Goal: Task Accomplishment & Management: Manage account settings

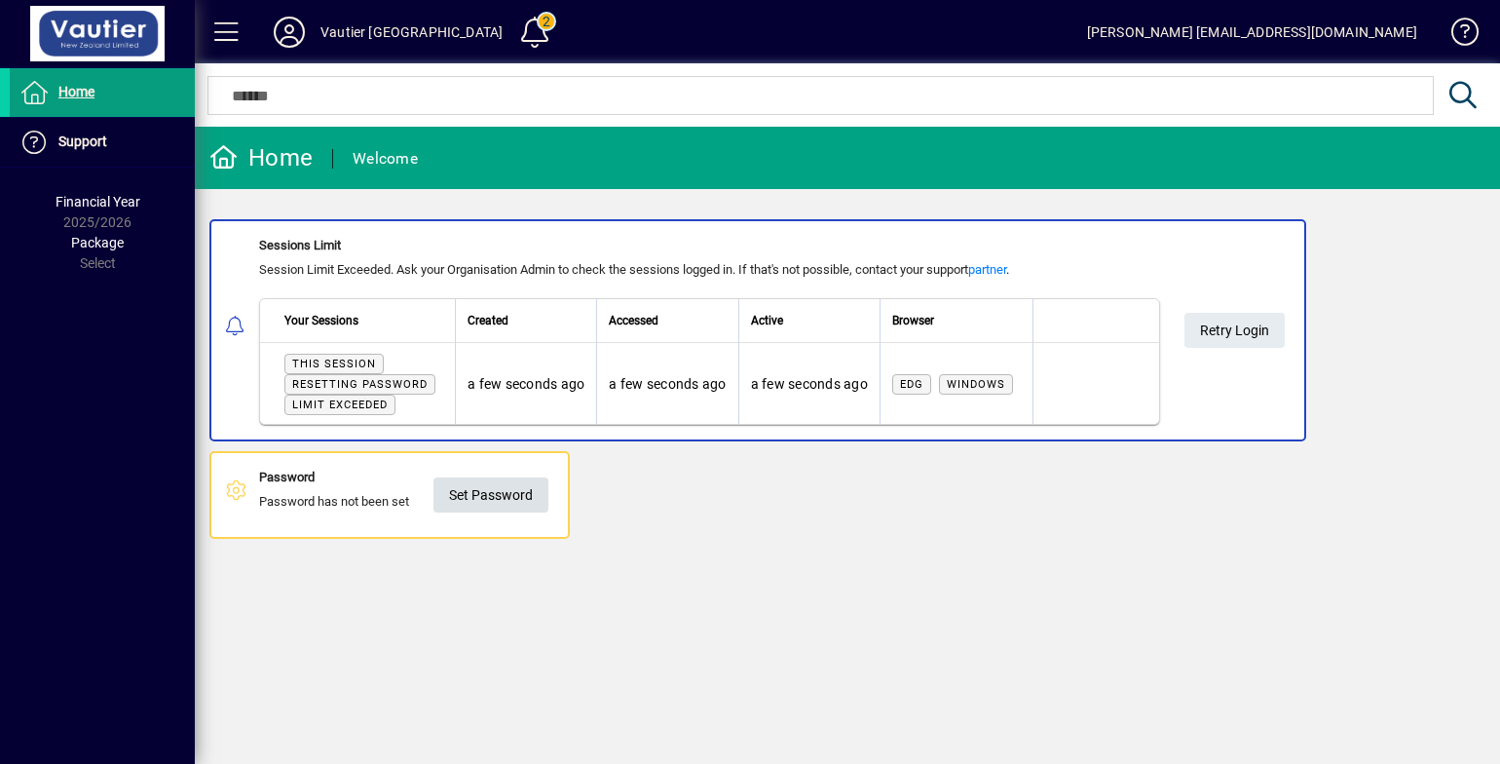
click at [498, 493] on span "Set Password" at bounding box center [491, 495] width 84 height 32
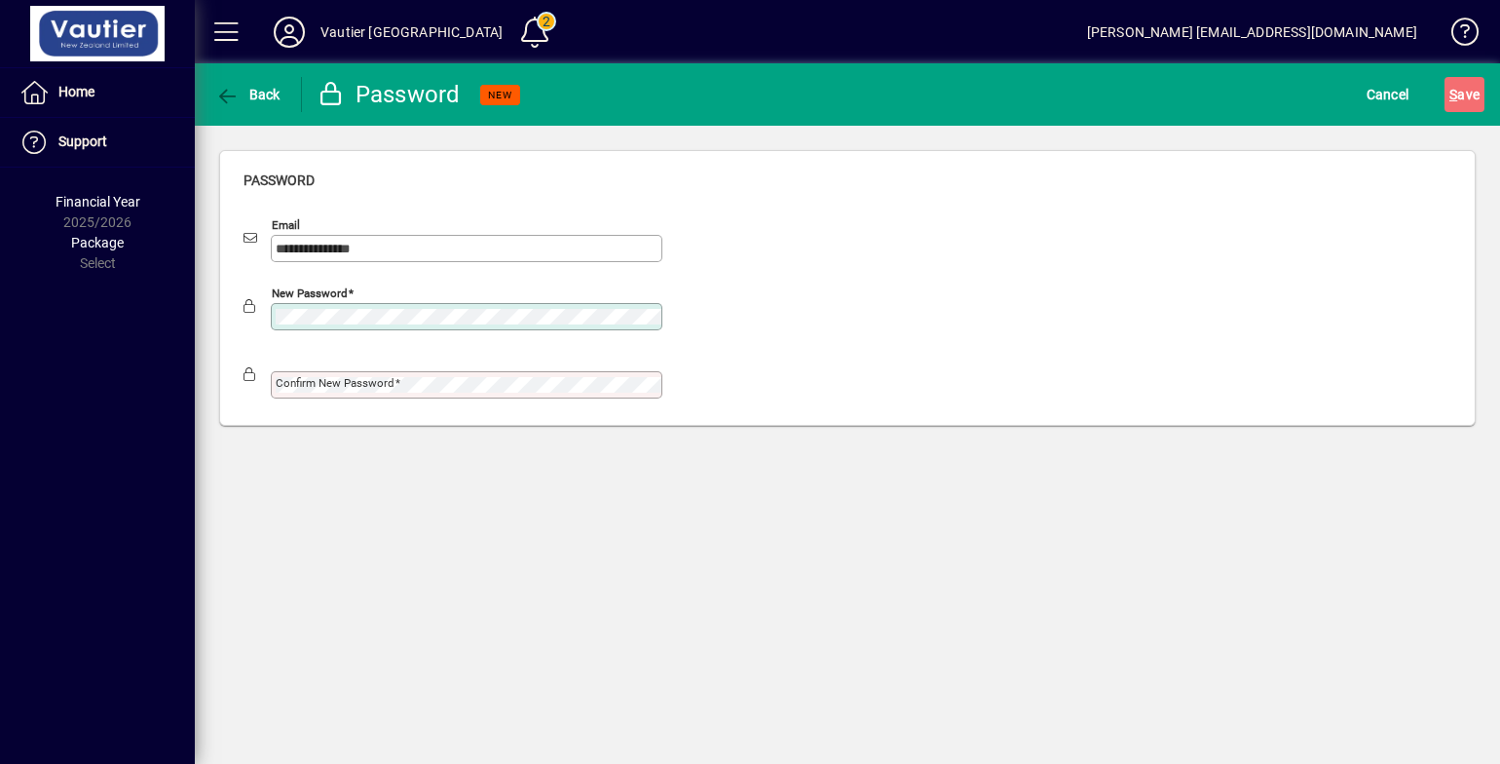
click at [591, 616] on div "**********" at bounding box center [848, 413] width 1306 height 700
click at [398, 381] on span at bounding box center [398, 383] width 6 height 14
click at [1445, 77] on button "S ave" at bounding box center [1465, 94] width 40 height 35
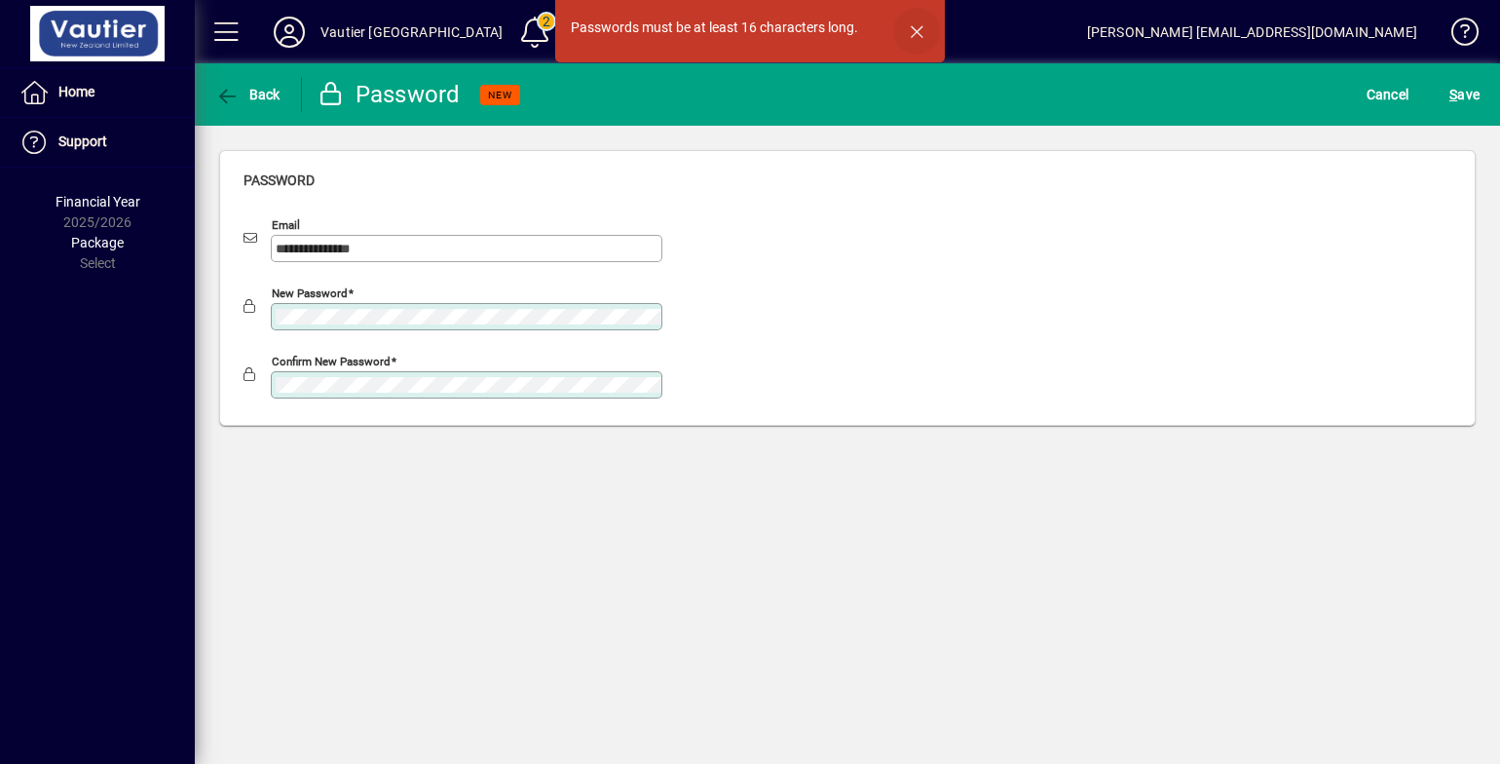
click at [918, 27] on span "button" at bounding box center [916, 31] width 47 height 47
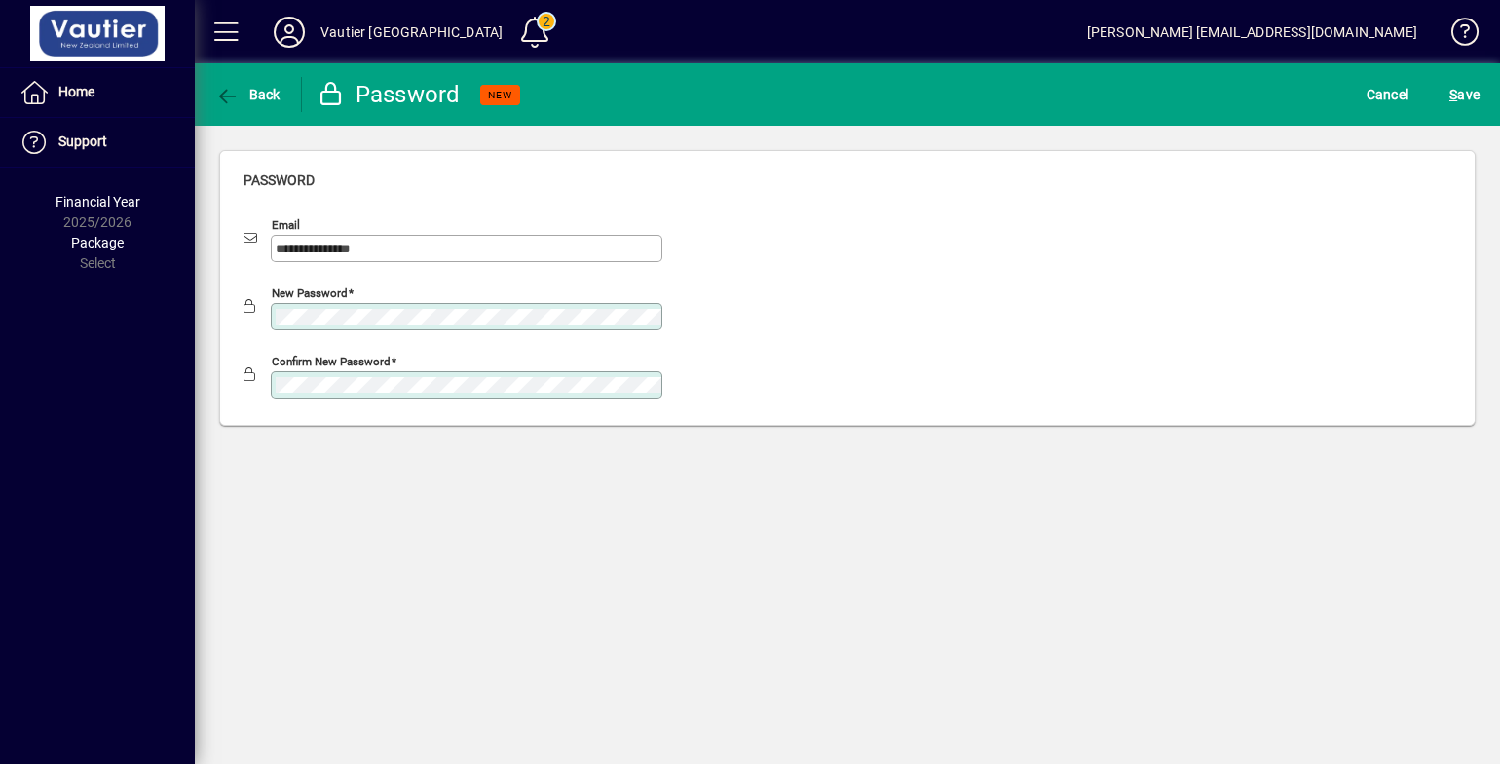
click at [1445, 77] on button "S ave" at bounding box center [1465, 94] width 40 height 35
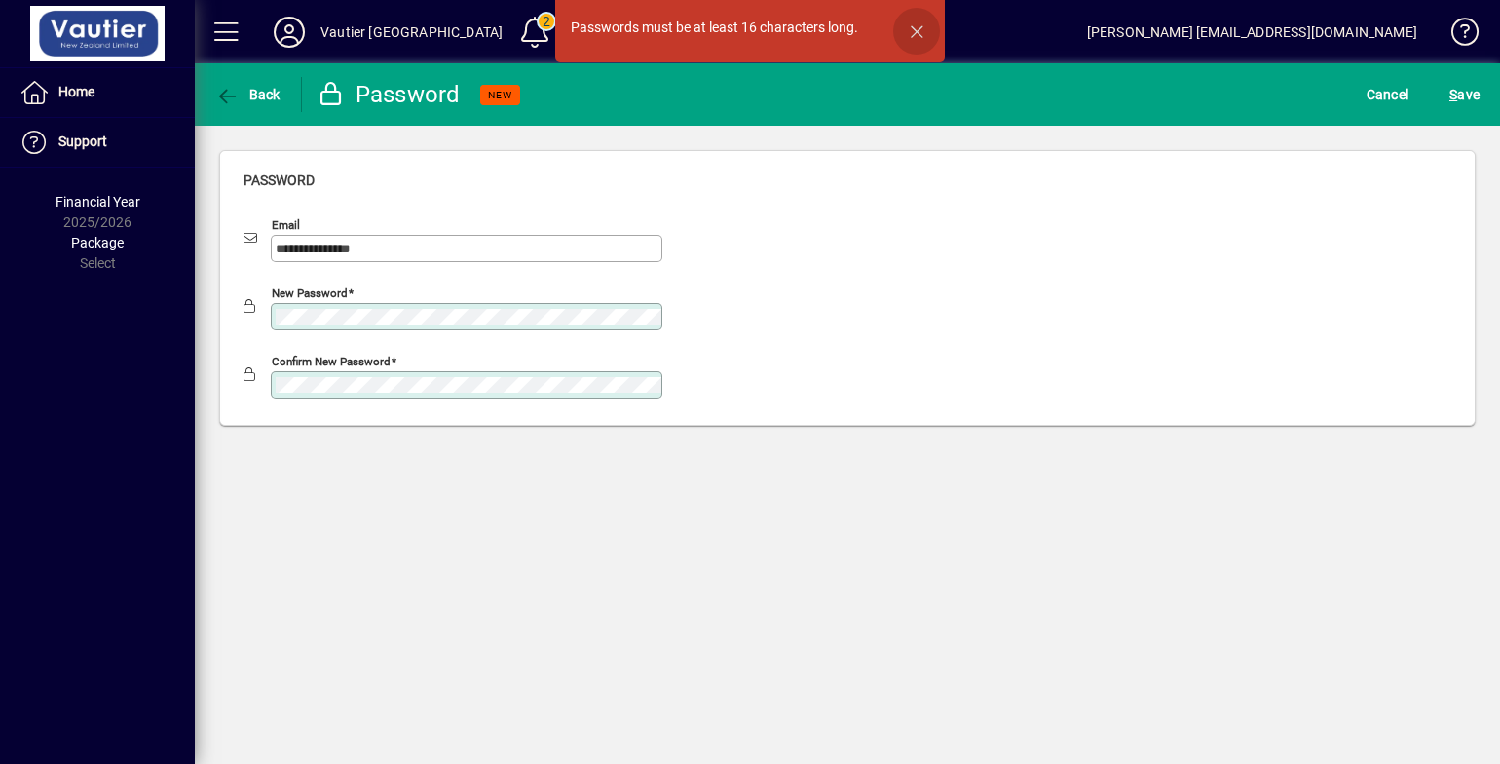
click at [915, 27] on span "button" at bounding box center [916, 31] width 47 height 47
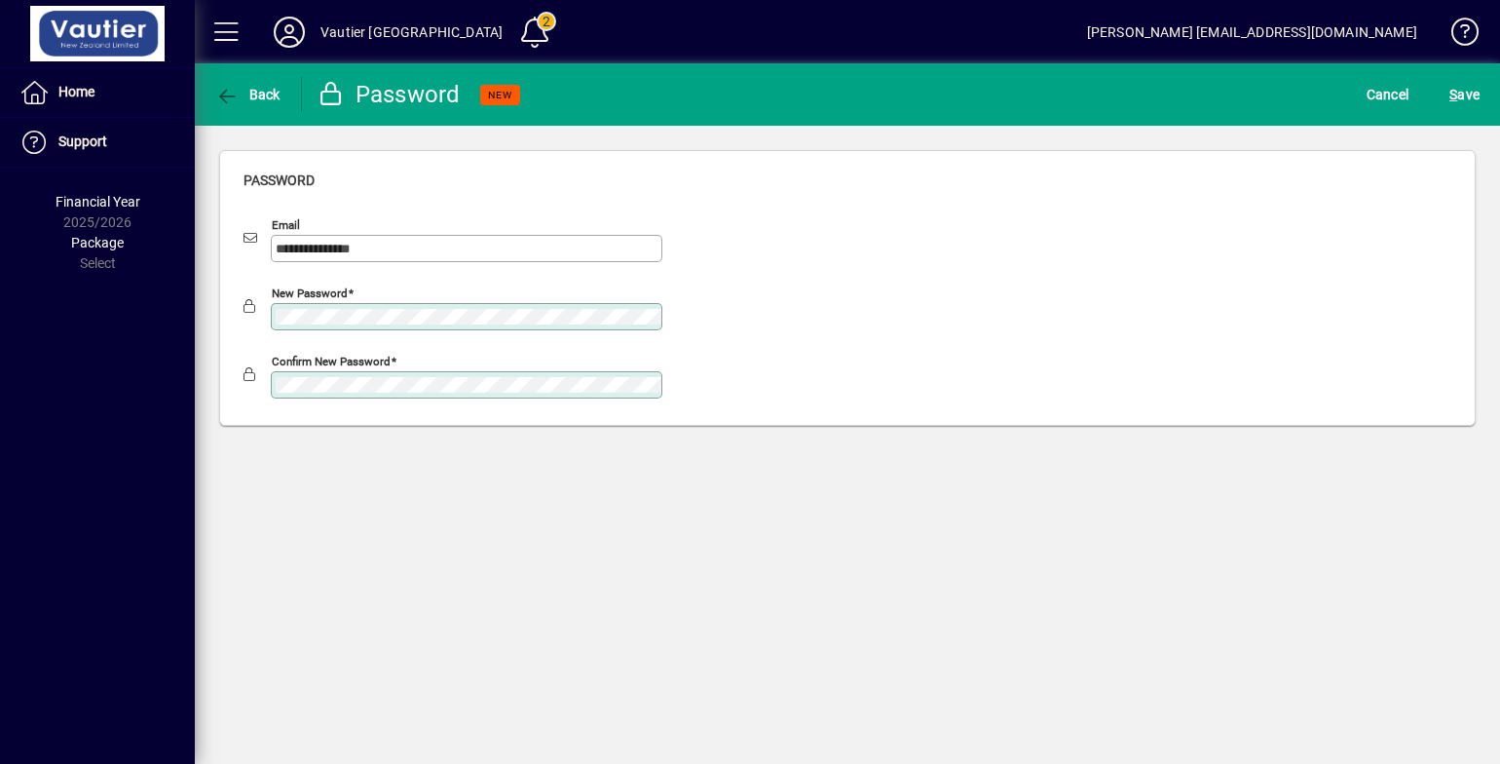
click at [1445, 77] on button "S ave" at bounding box center [1465, 94] width 40 height 35
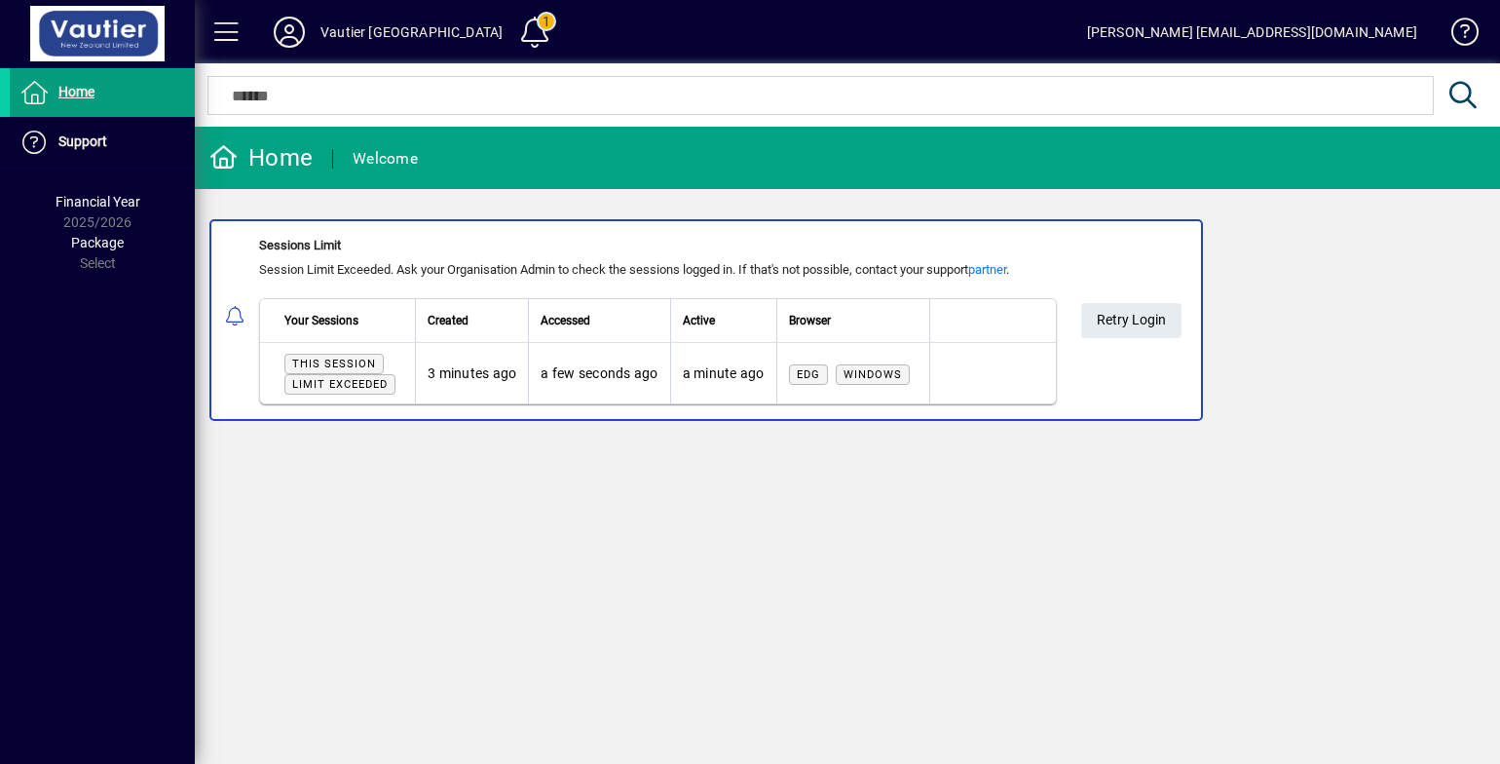
click at [375, 158] on div "Welcome" at bounding box center [385, 158] width 65 height 31
click at [85, 88] on span "Home" at bounding box center [76, 92] width 36 height 16
click at [86, 88] on span "Home" at bounding box center [76, 92] width 36 height 16
click at [81, 139] on span "Support" at bounding box center [82, 141] width 49 height 16
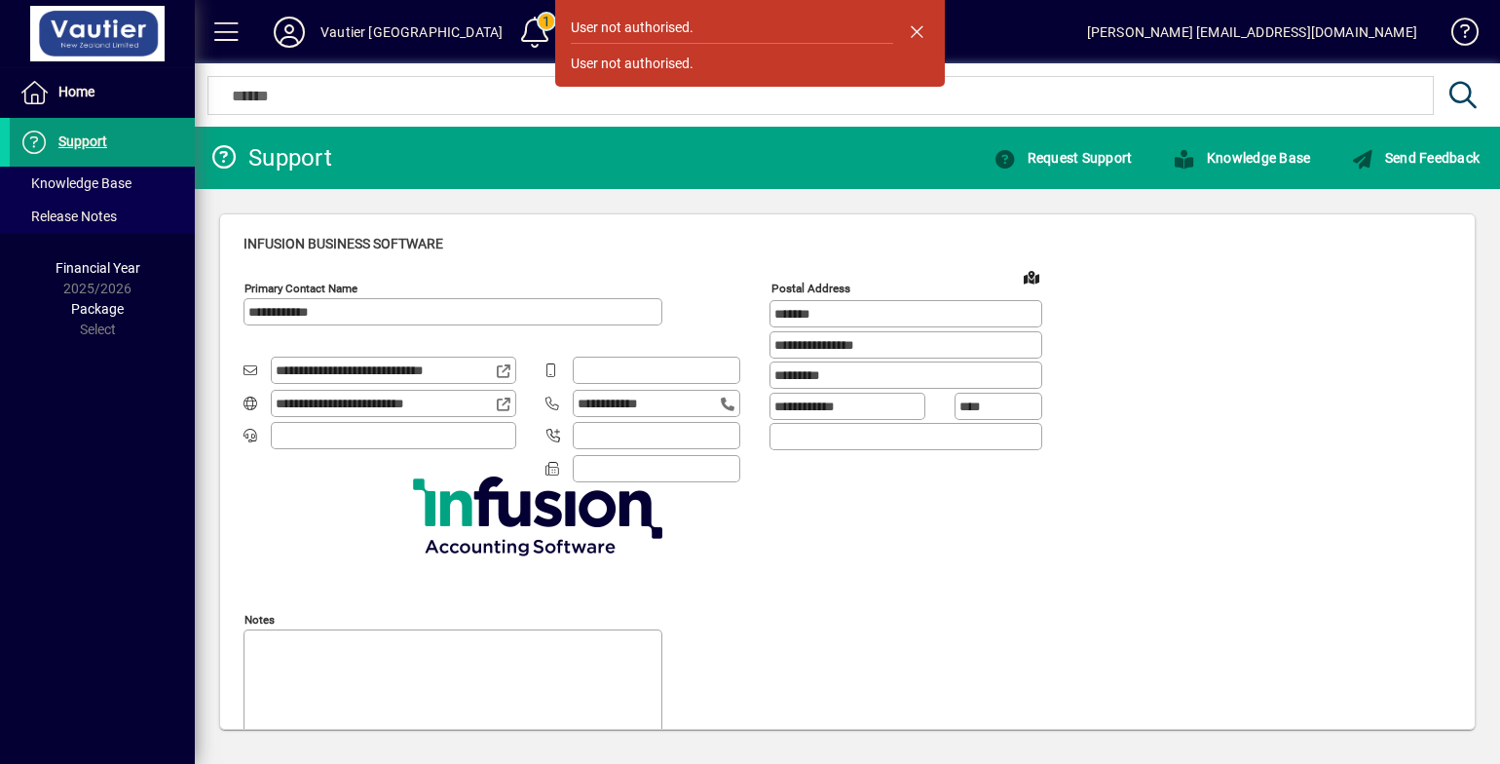
type input "**********"
click at [85, 95] on span "Home" at bounding box center [76, 92] width 36 height 16
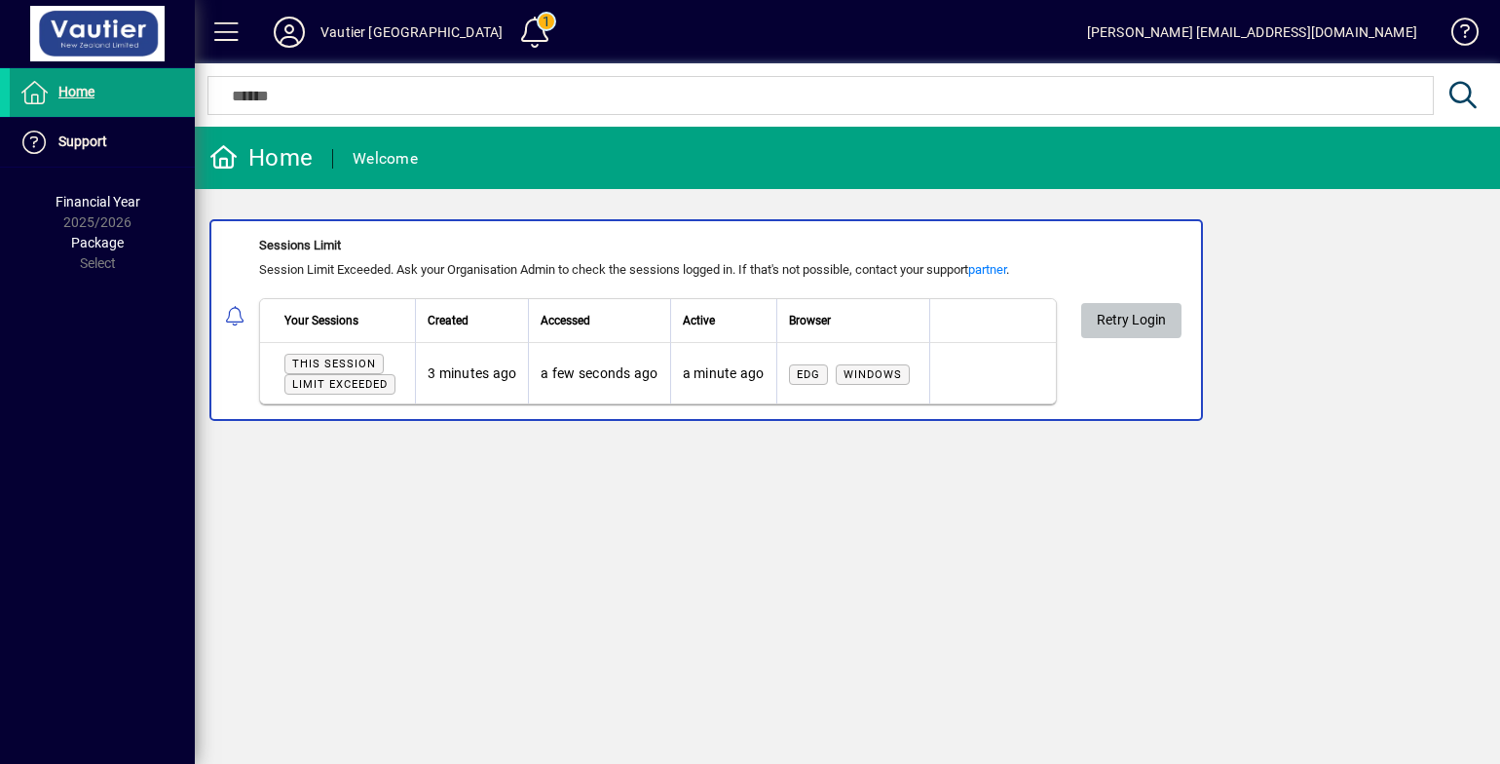
click at [1133, 313] on span "Retry Login" at bounding box center [1131, 320] width 69 height 32
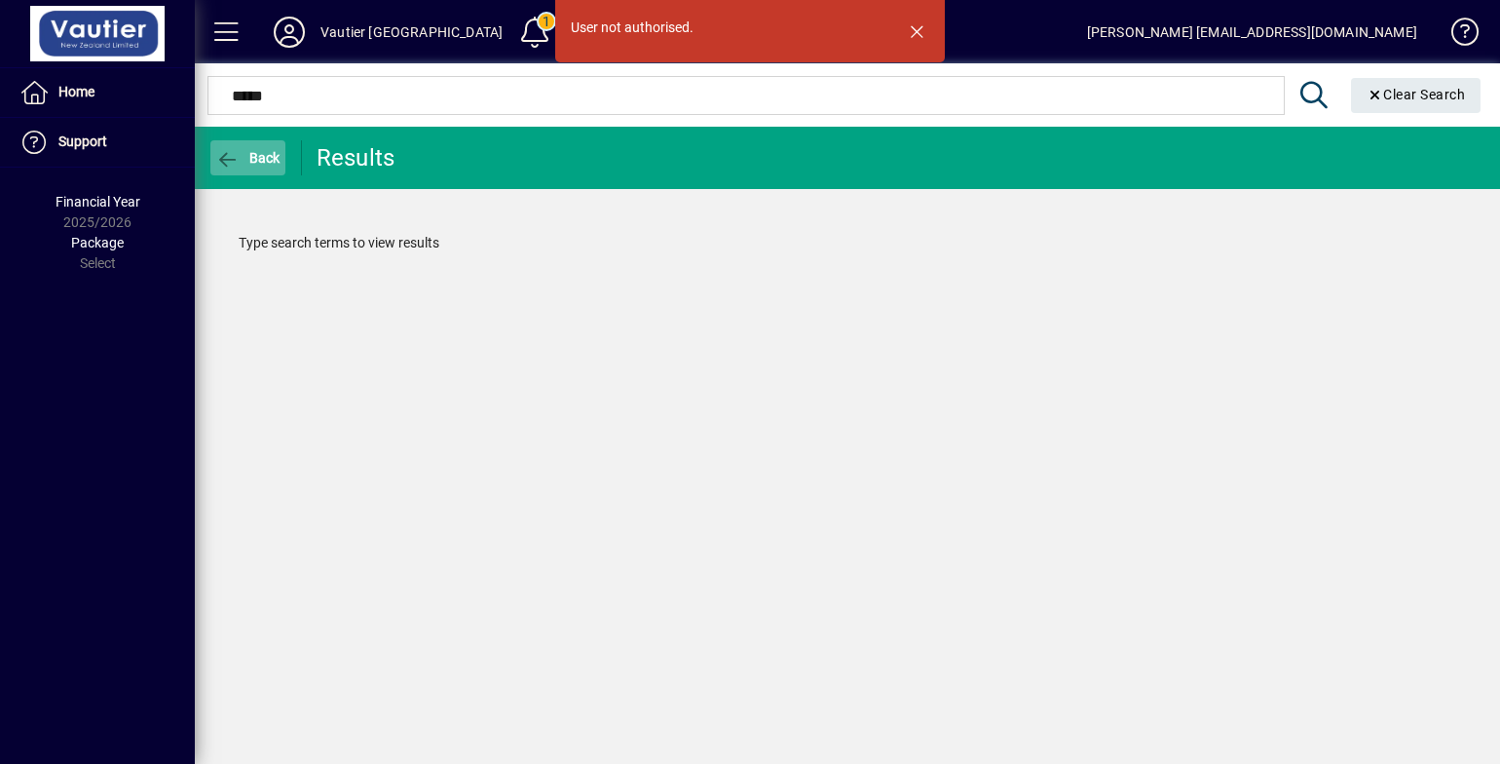
type input "*****"
click at [272, 159] on span "Back" at bounding box center [247, 158] width 65 height 16
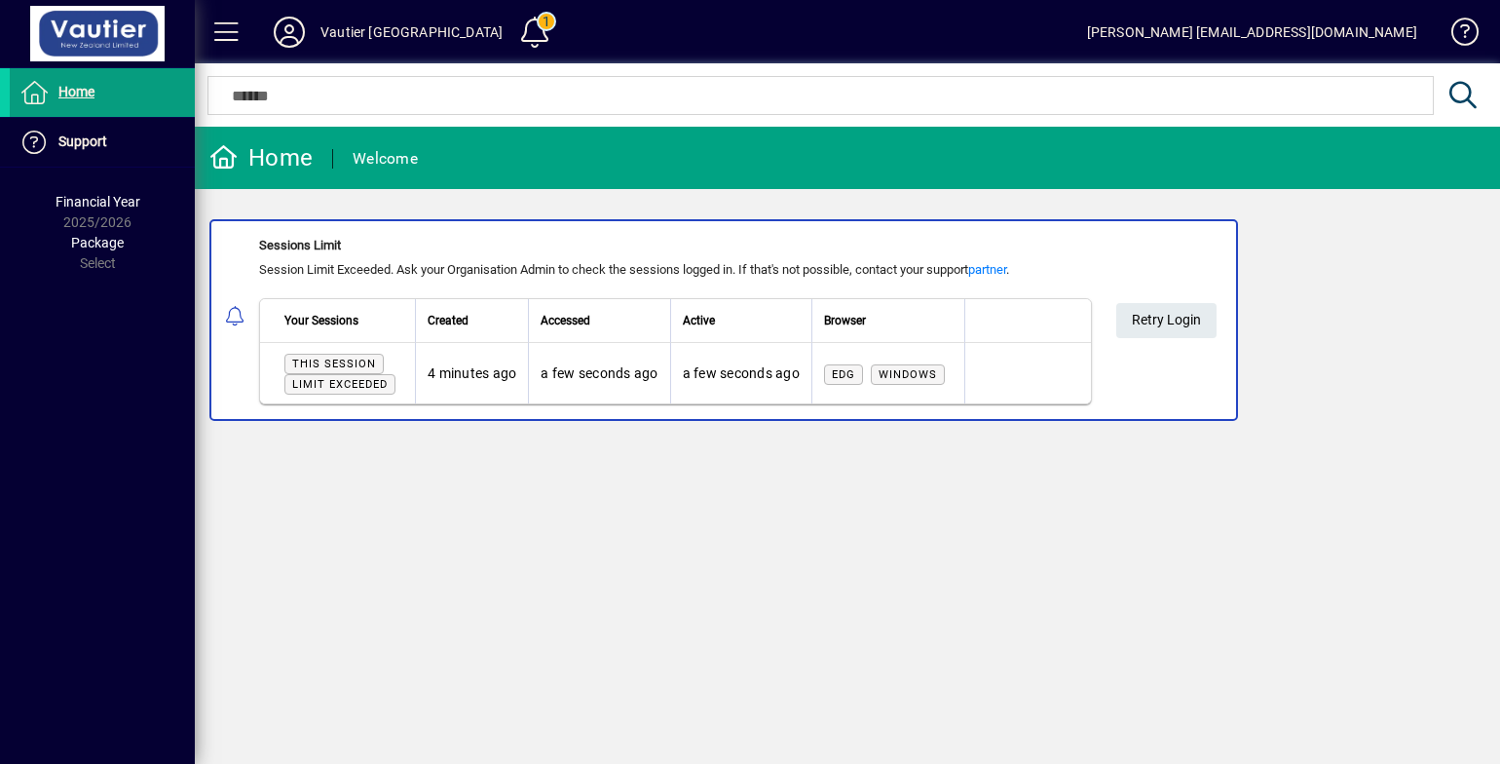
click at [98, 243] on span "Package" at bounding box center [97, 243] width 53 height 16
click at [95, 264] on div "Package Select" at bounding box center [97, 253] width 195 height 41
click at [1336, 30] on div "[PERSON_NAME] [EMAIL_ADDRESS][DOMAIN_NAME]" at bounding box center [1252, 32] width 330 height 31
click at [1466, 26] on span at bounding box center [1456, 36] width 47 height 47
click at [370, 30] on div "Vautier [GEOGRAPHIC_DATA]" at bounding box center [412, 32] width 182 height 31
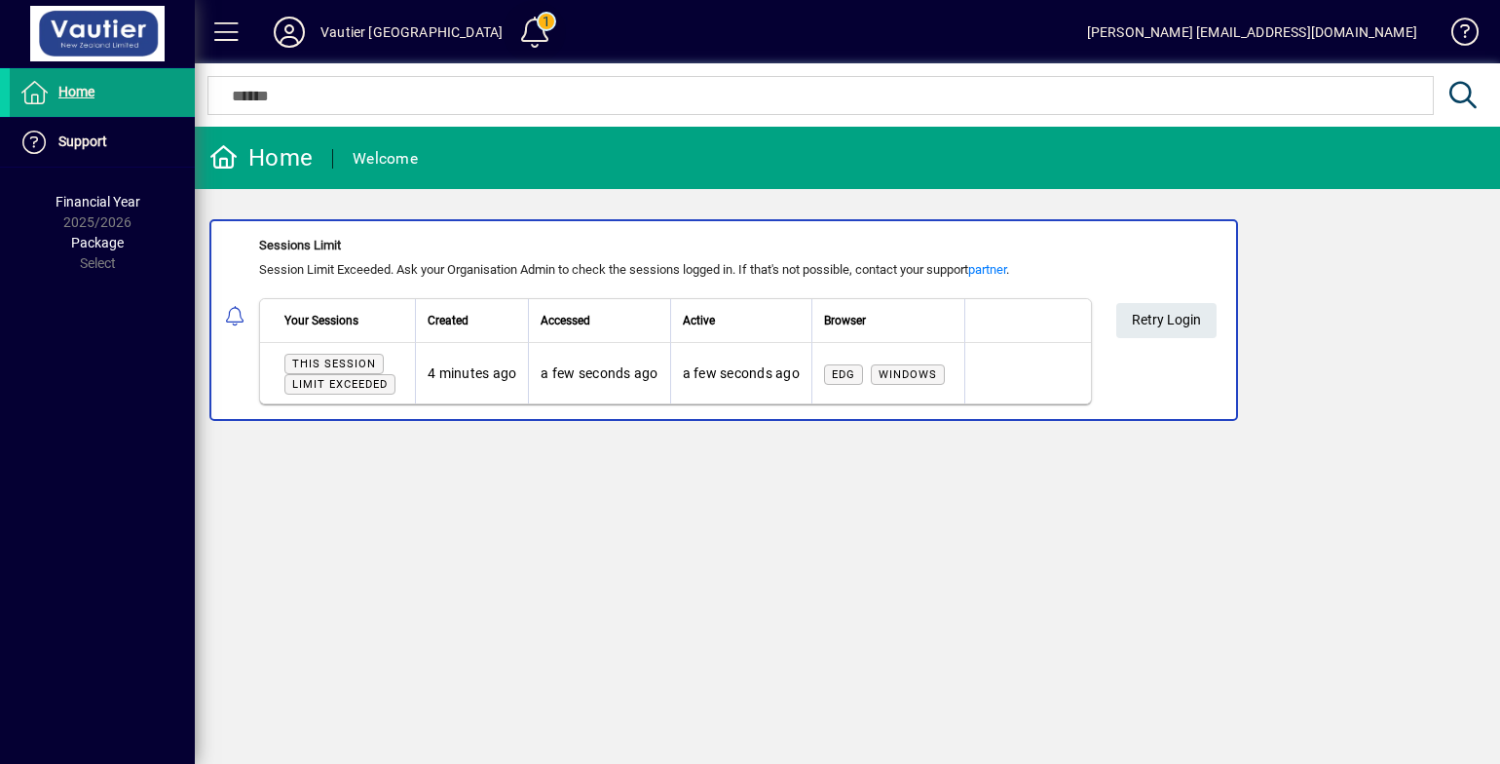
click at [511, 25] on span at bounding box center [534, 32] width 47 height 47
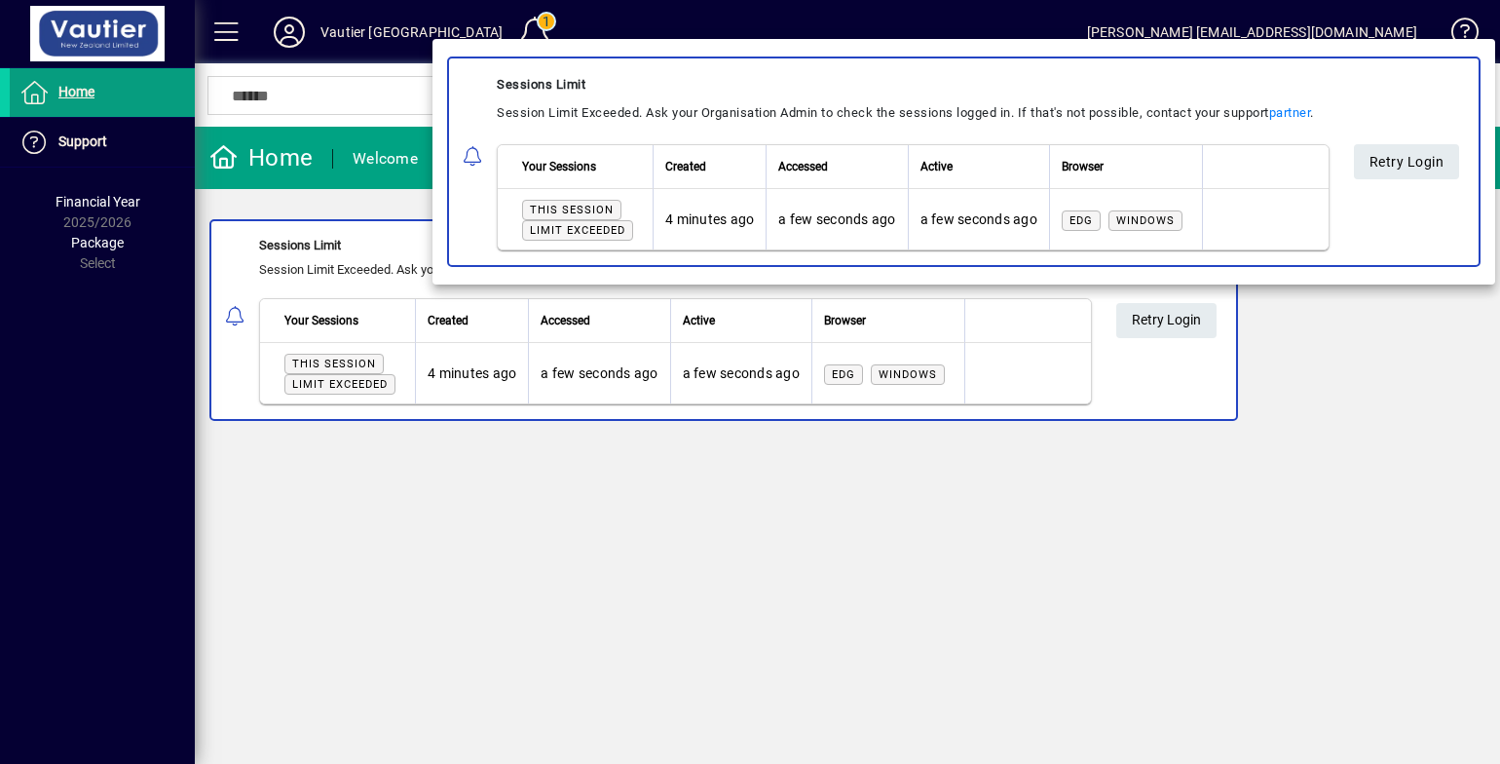
click at [490, 34] on div at bounding box center [750, 382] width 1500 height 764
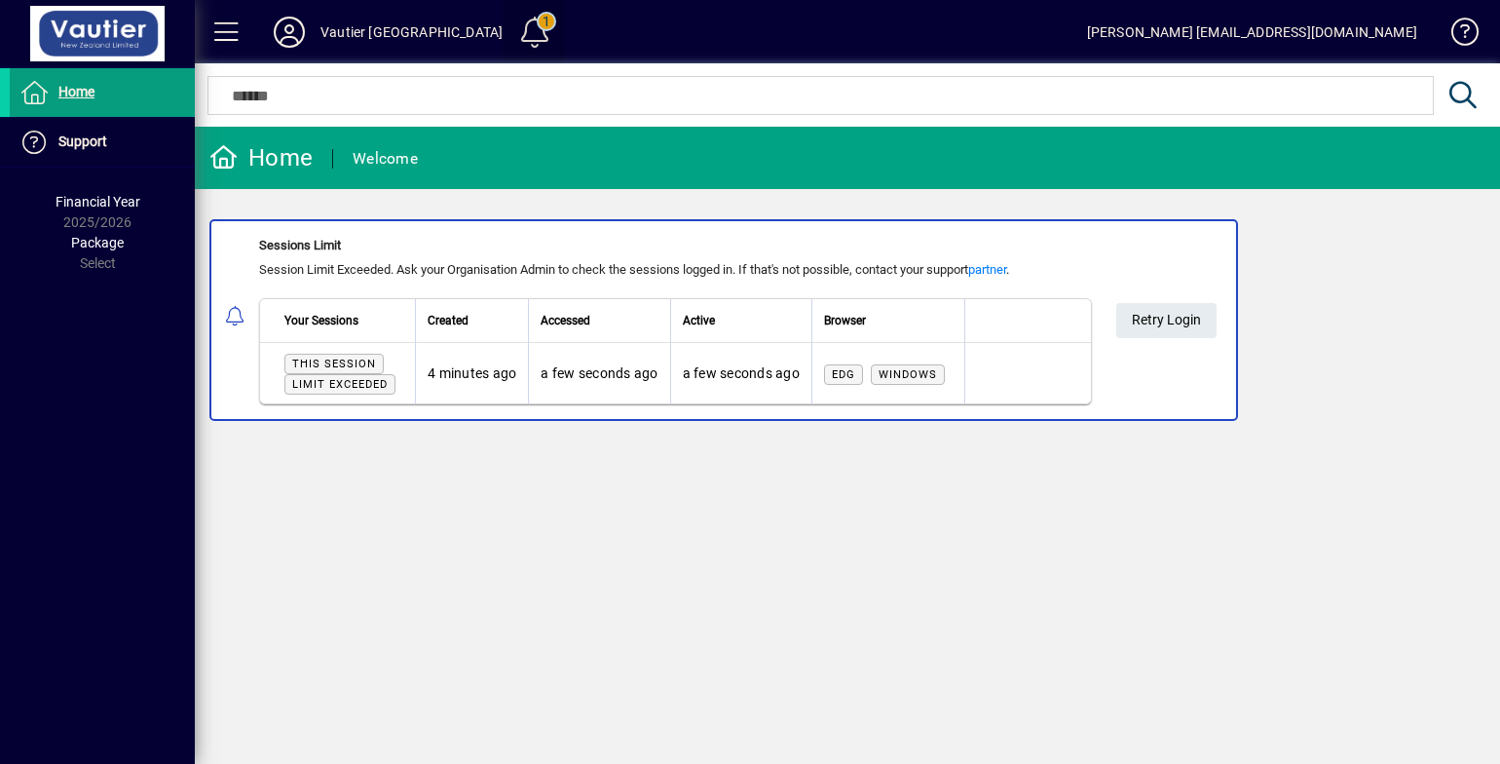
click at [511, 34] on span at bounding box center [534, 32] width 47 height 47
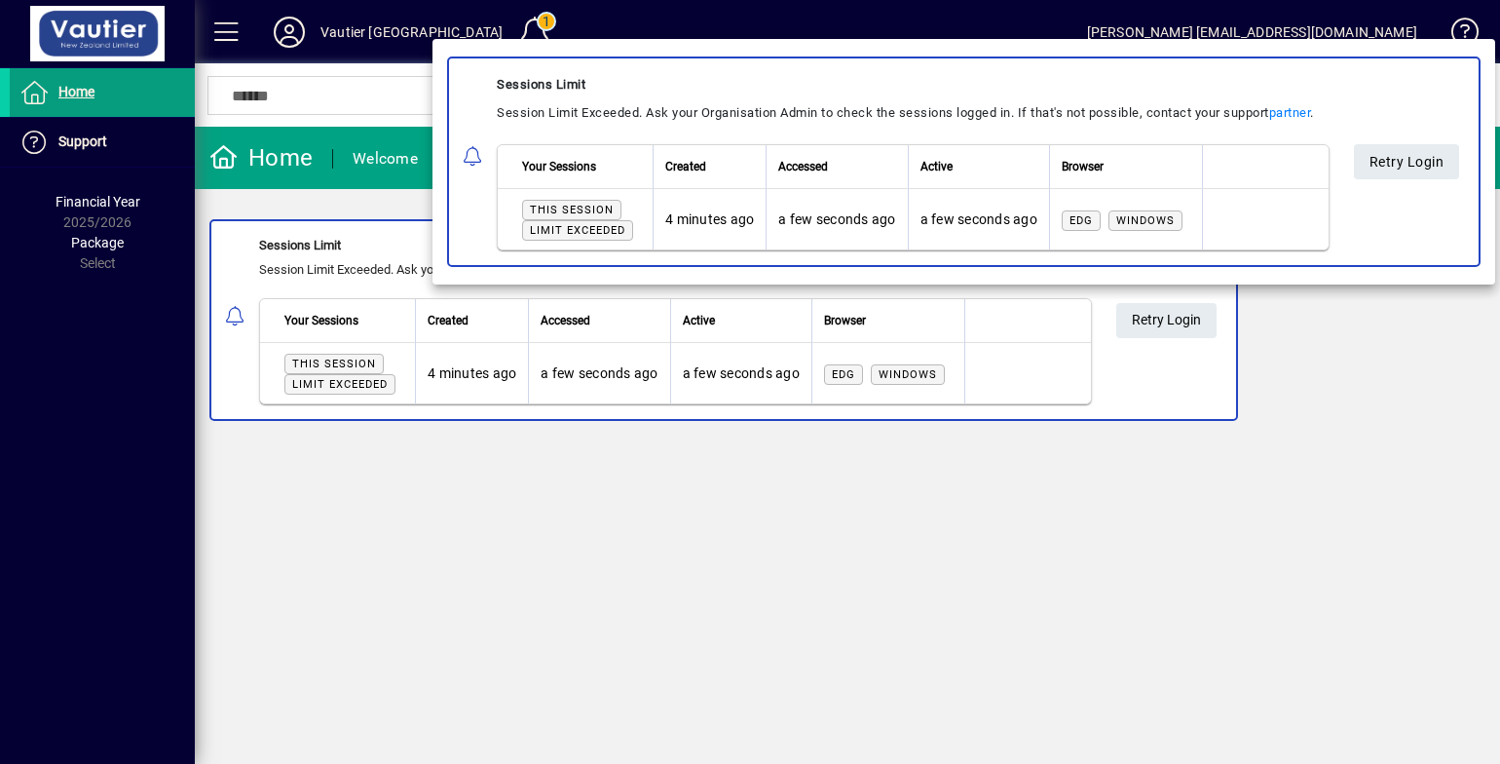
click at [1442, 250] on div "Sessions Limit Session Limit Exceeded. Ask your Organisation Admin to check the…" at bounding box center [980, 161] width 967 height 177
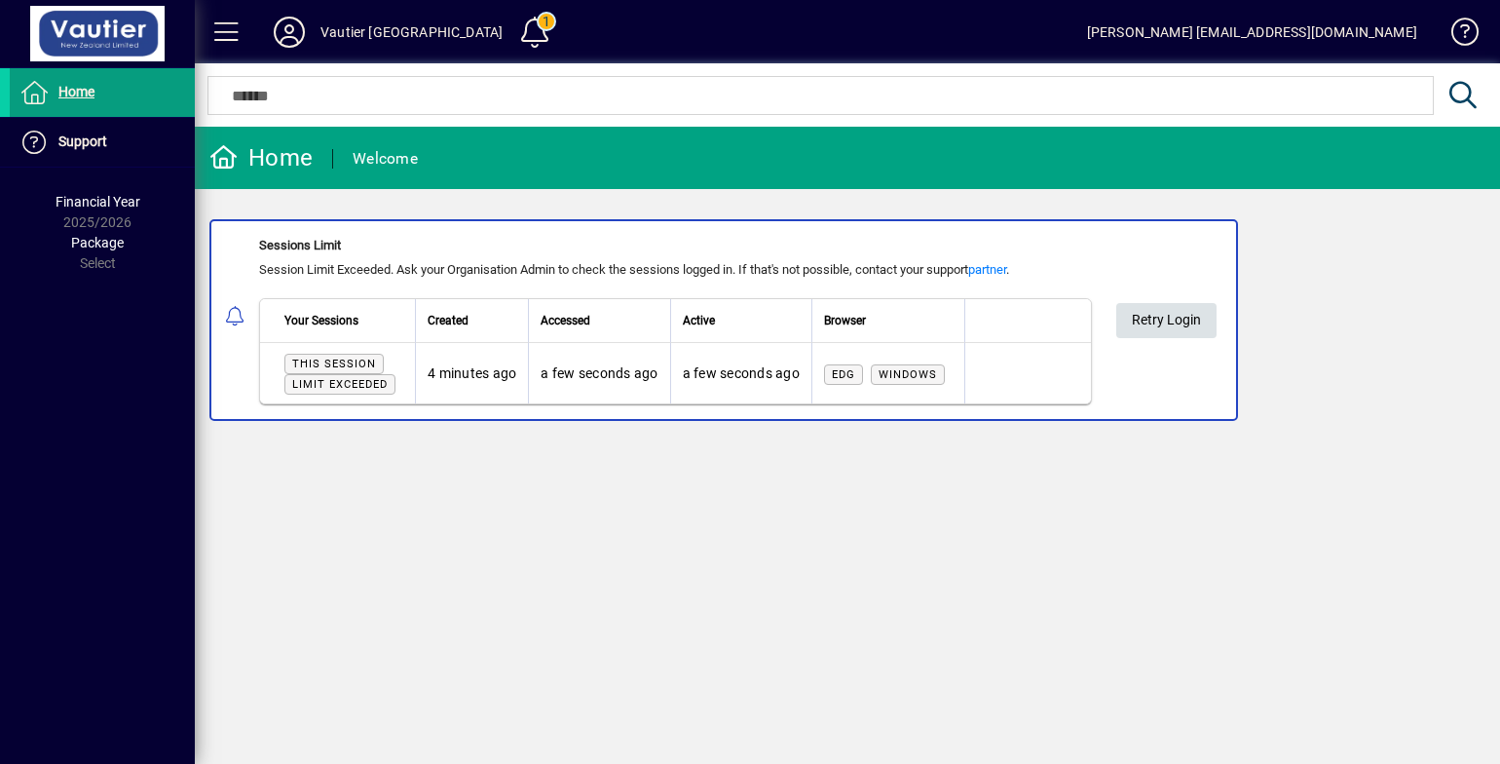
click at [1208, 317] on span at bounding box center [1167, 320] width 100 height 47
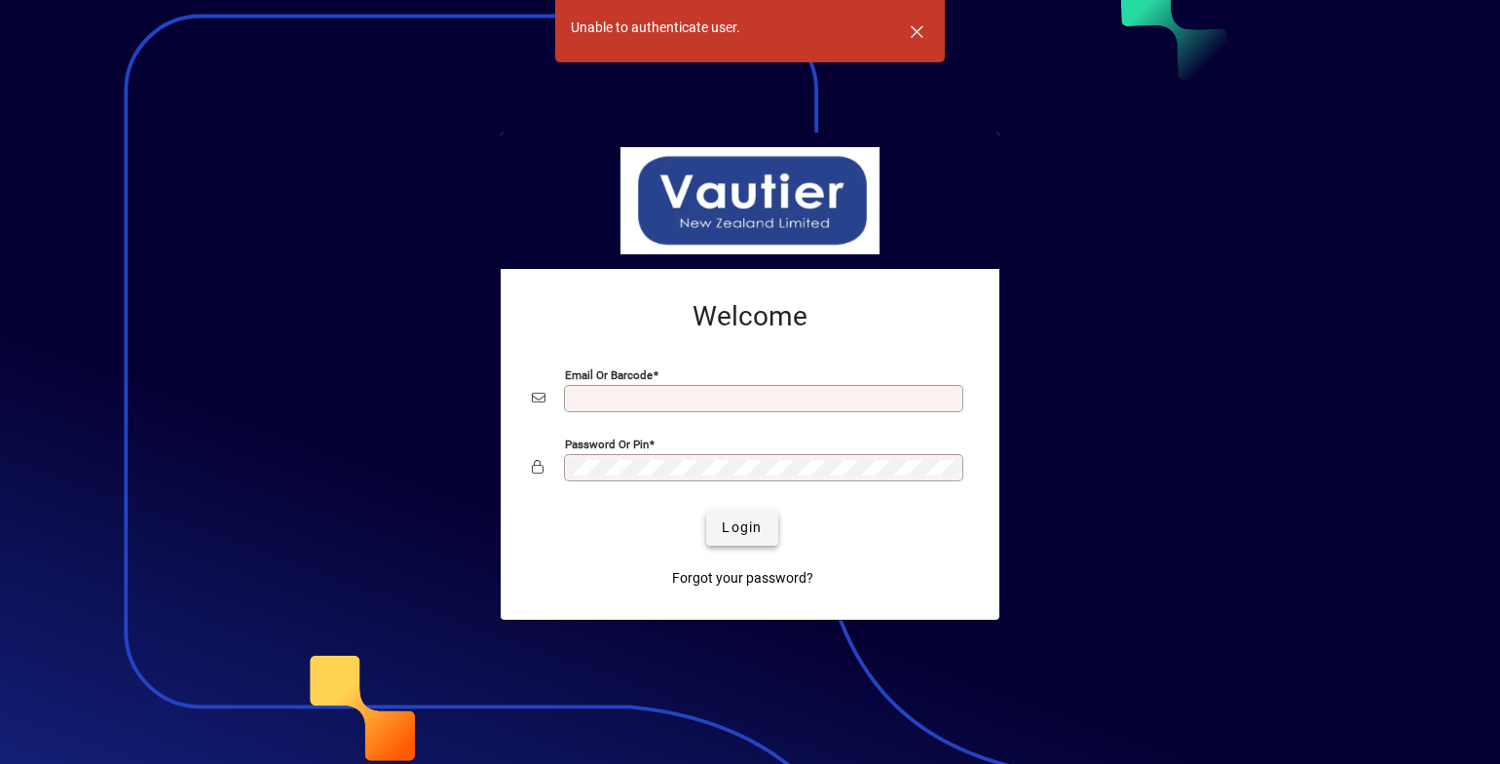
type input "**********"
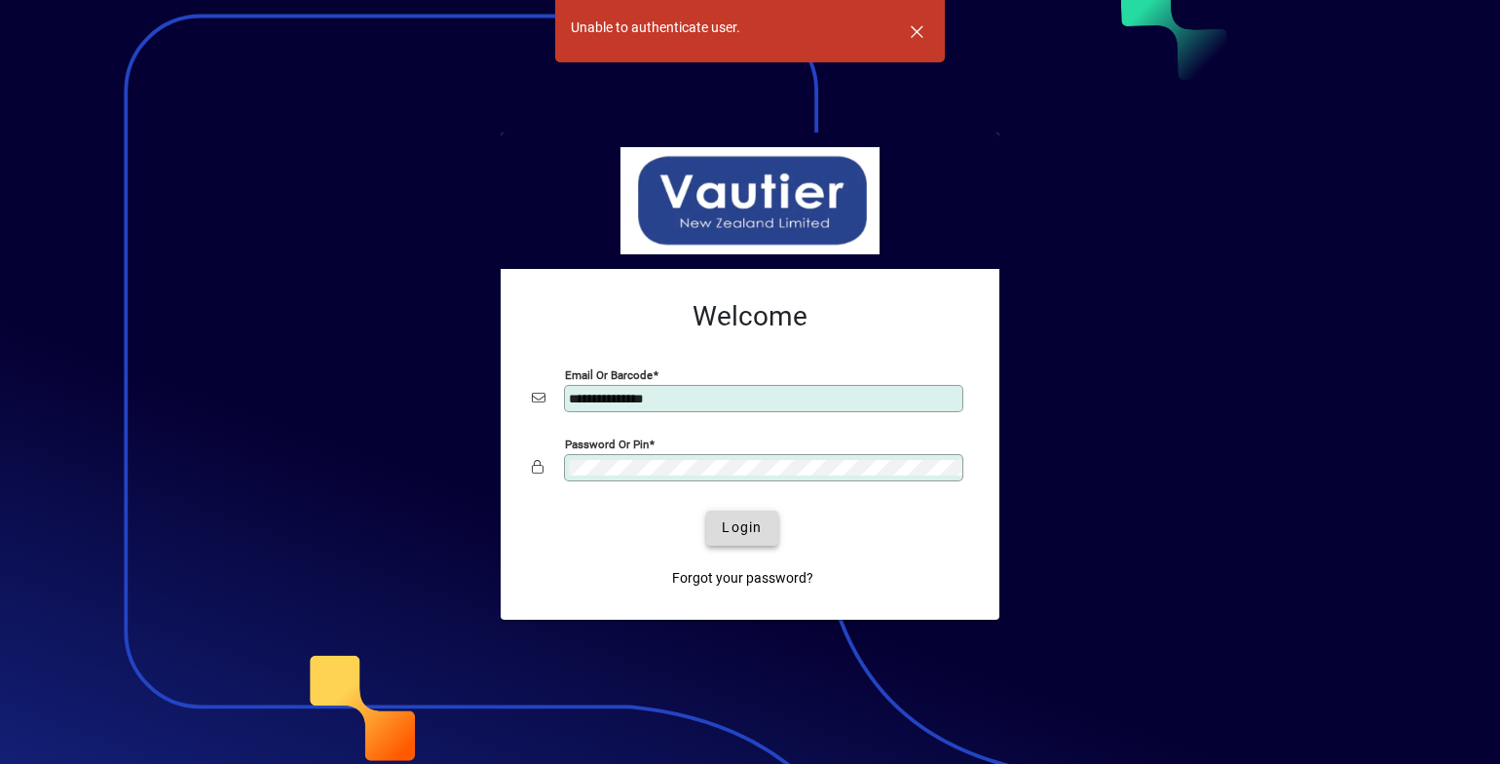
click at [745, 532] on span "Login" at bounding box center [742, 527] width 40 height 20
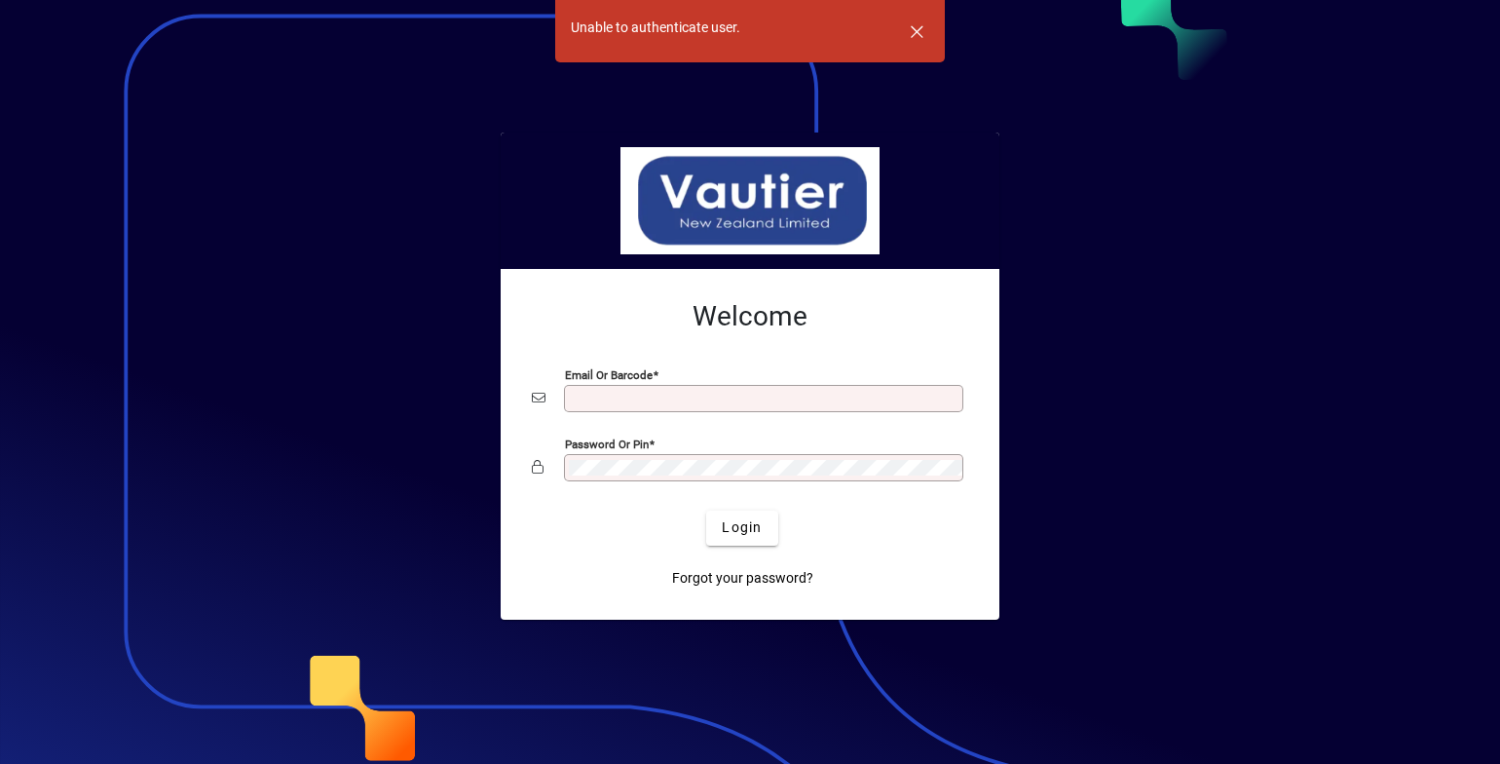
type input "**********"
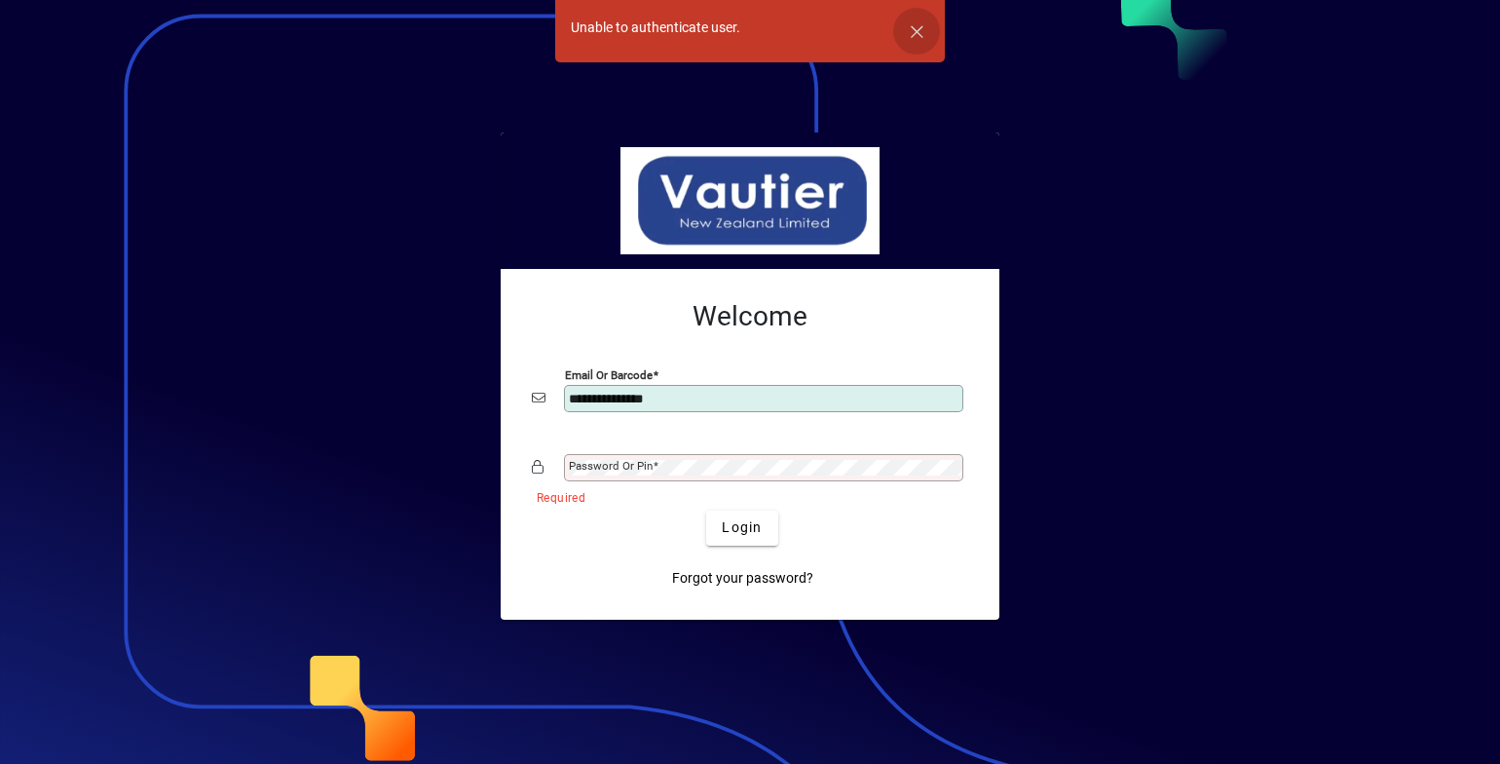
click at [913, 30] on span "button" at bounding box center [916, 31] width 47 height 47
